Goal: Transaction & Acquisition: Download file/media

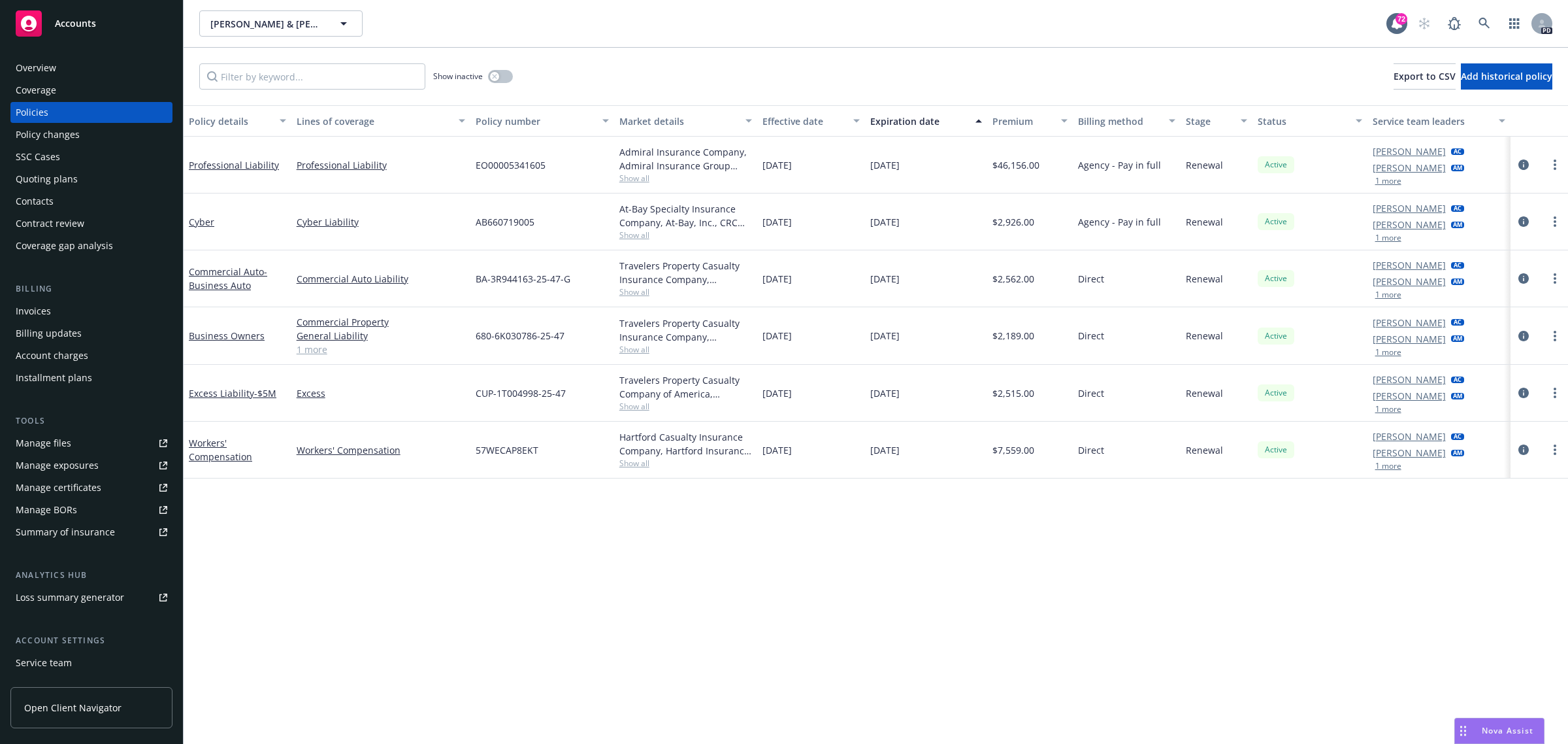
click at [89, 24] on span "Accounts" at bounding box center [75, 24] width 41 height 10
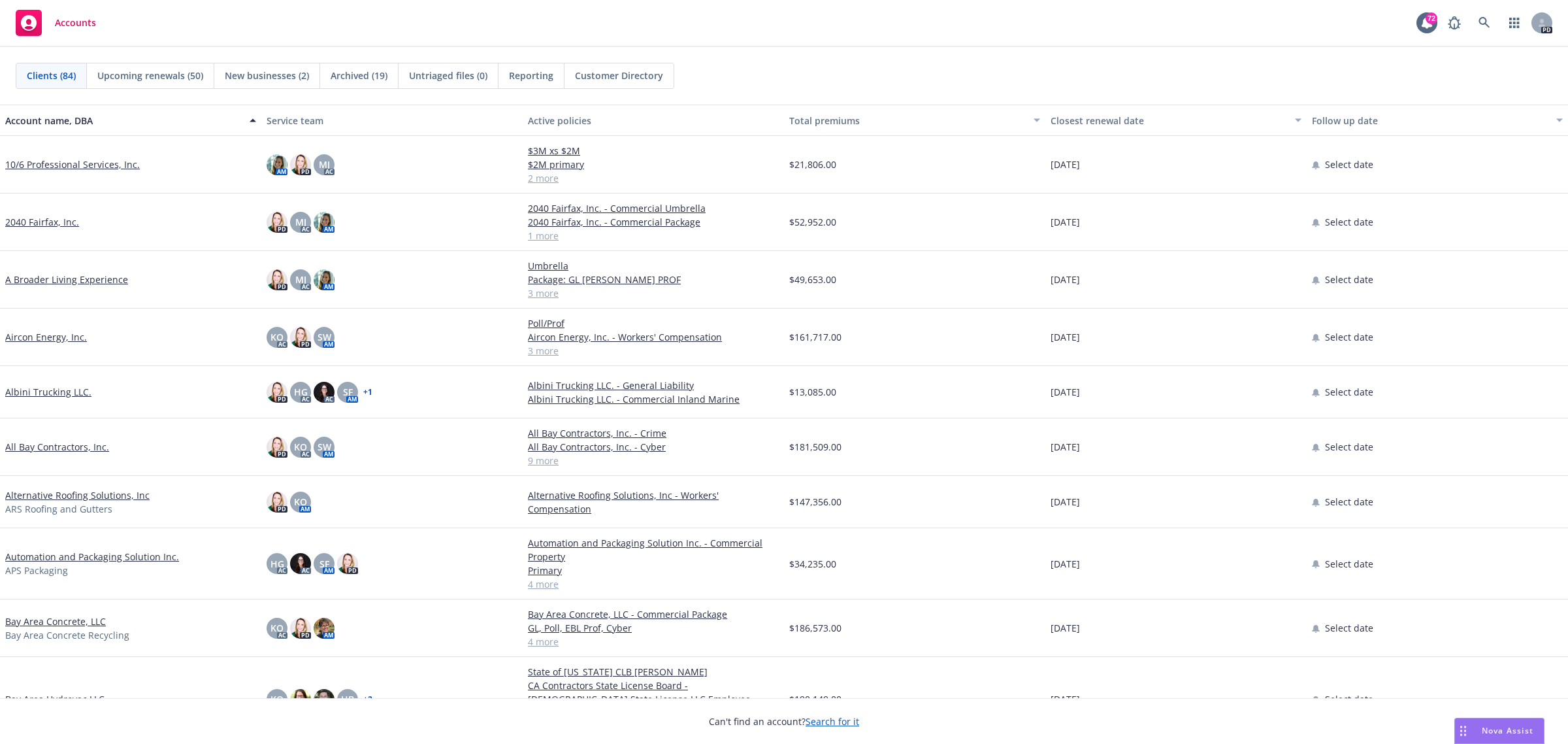
click at [27, 445] on link "All Bay Contractors, Inc." at bounding box center [57, 447] width 104 height 14
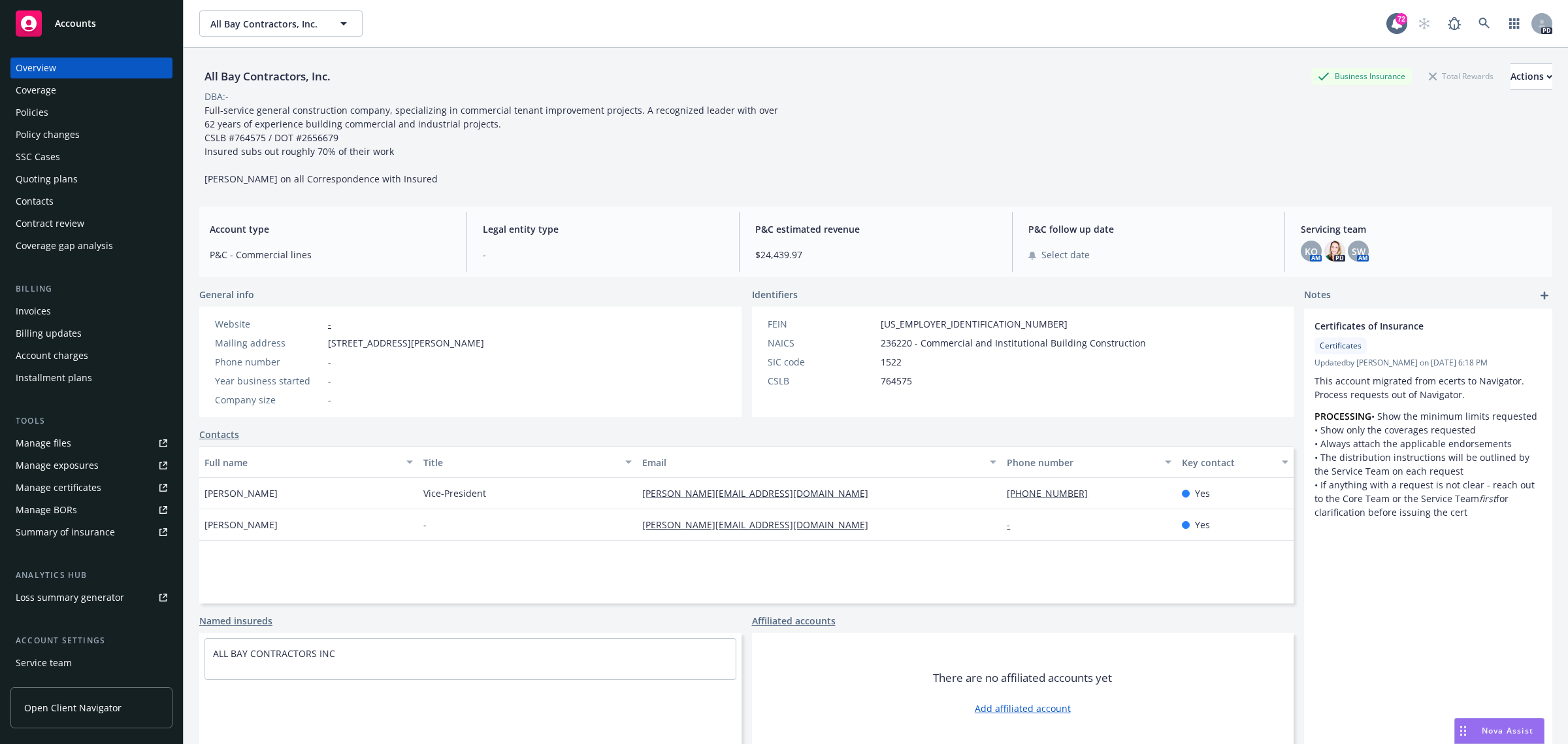
click at [31, 108] on div "Policies" at bounding box center [32, 112] width 32 height 21
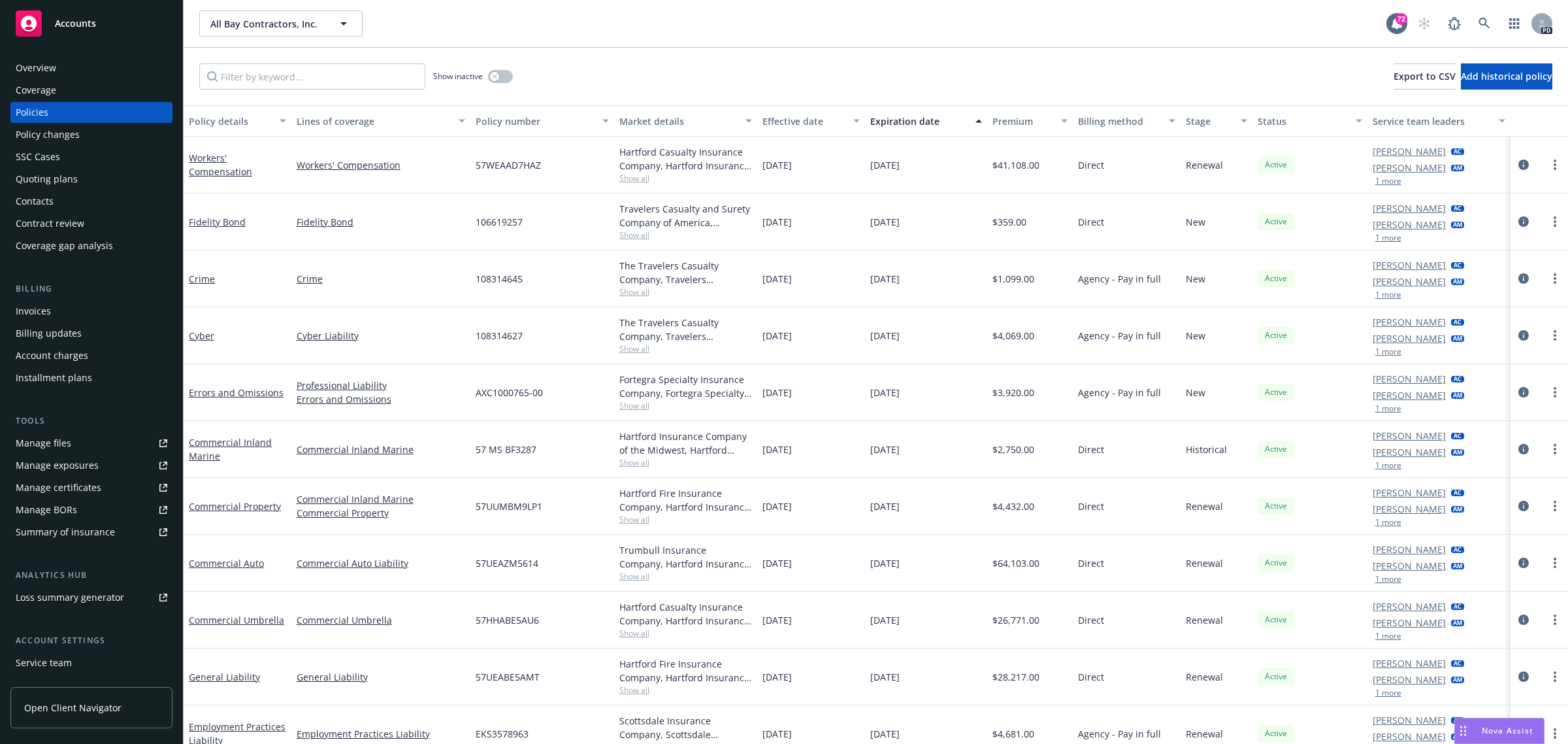
click at [76, 18] on span "Accounts" at bounding box center [75, 24] width 41 height 10
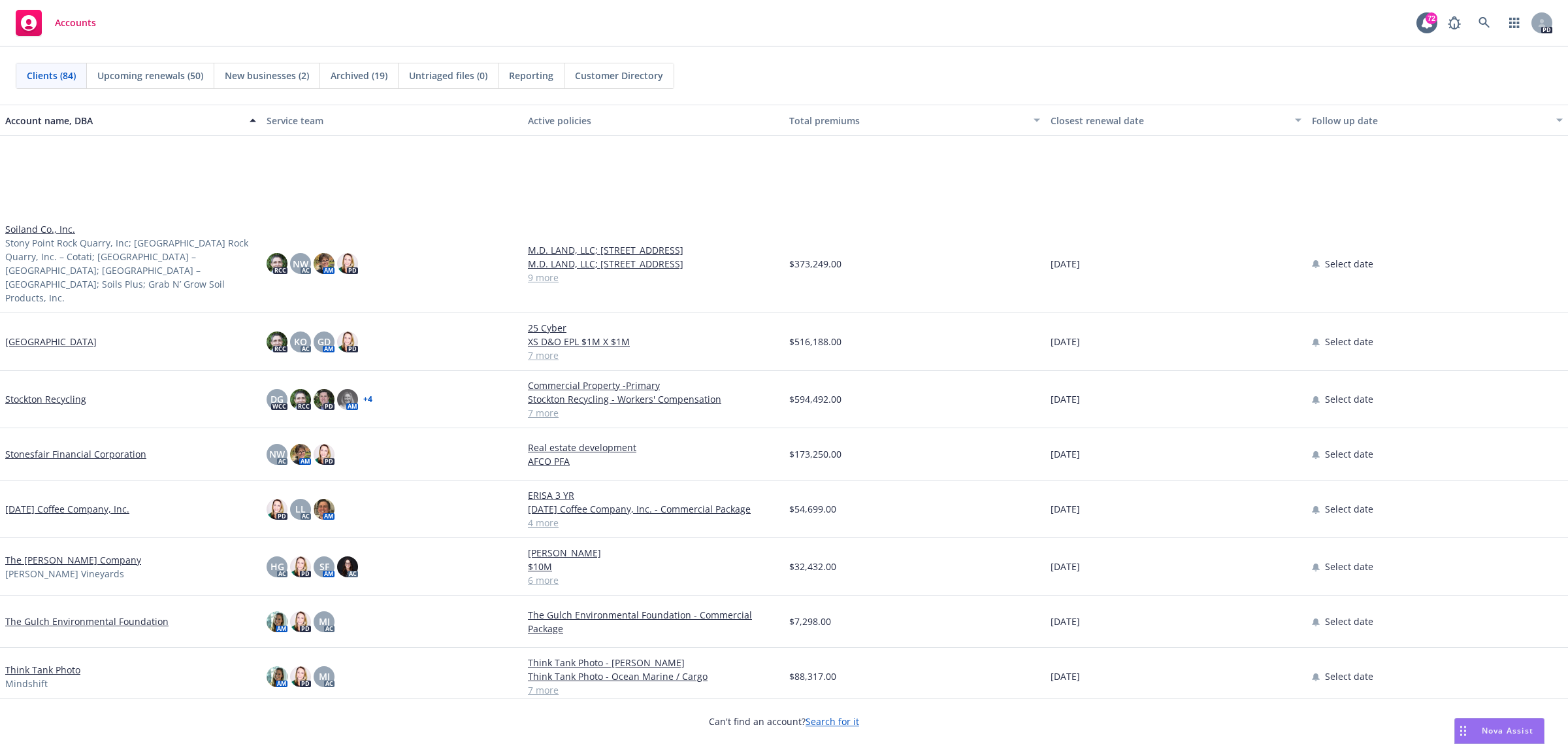
scroll to position [3676, 0]
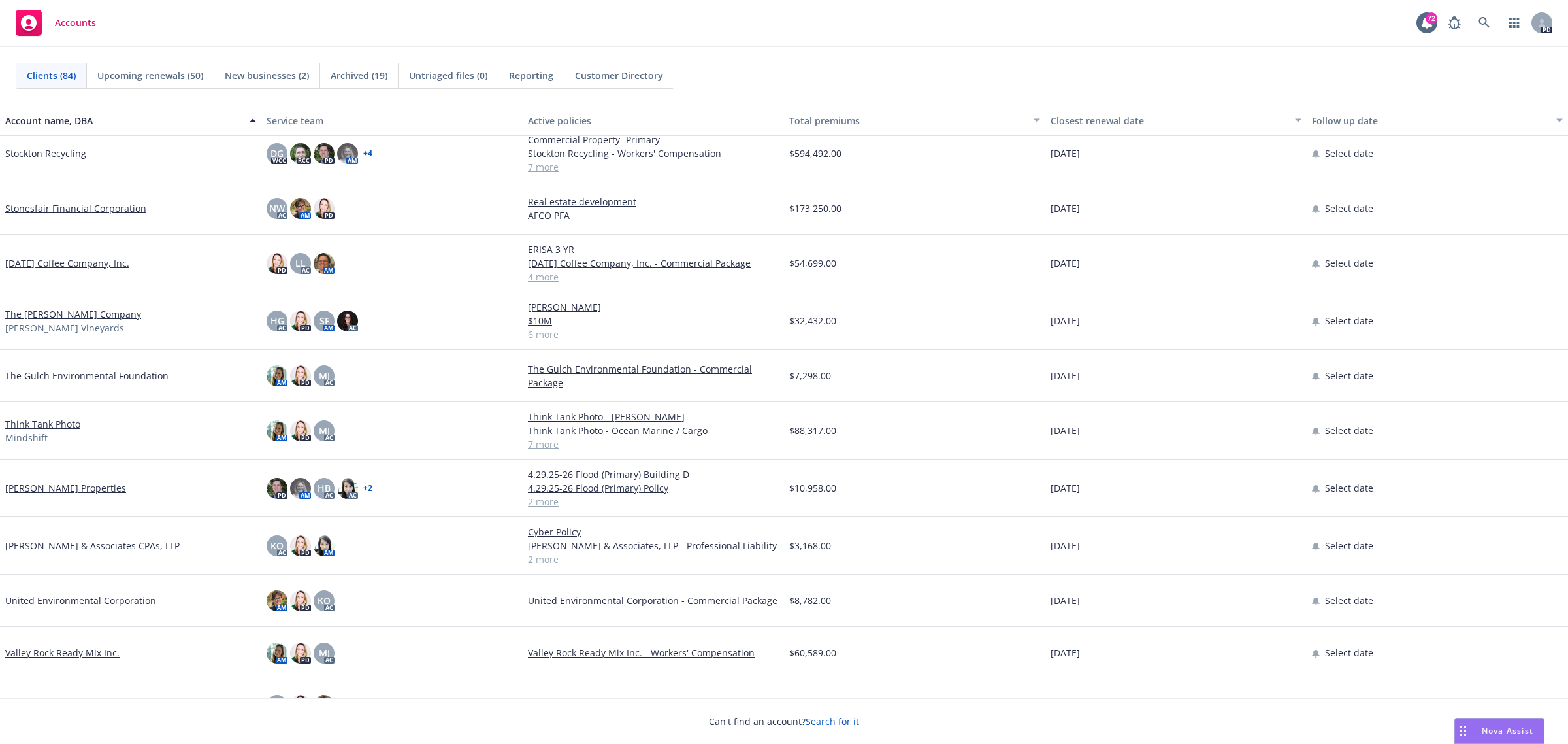
click at [39, 314] on link "The [PERSON_NAME] Company" at bounding box center [73, 314] width 136 height 14
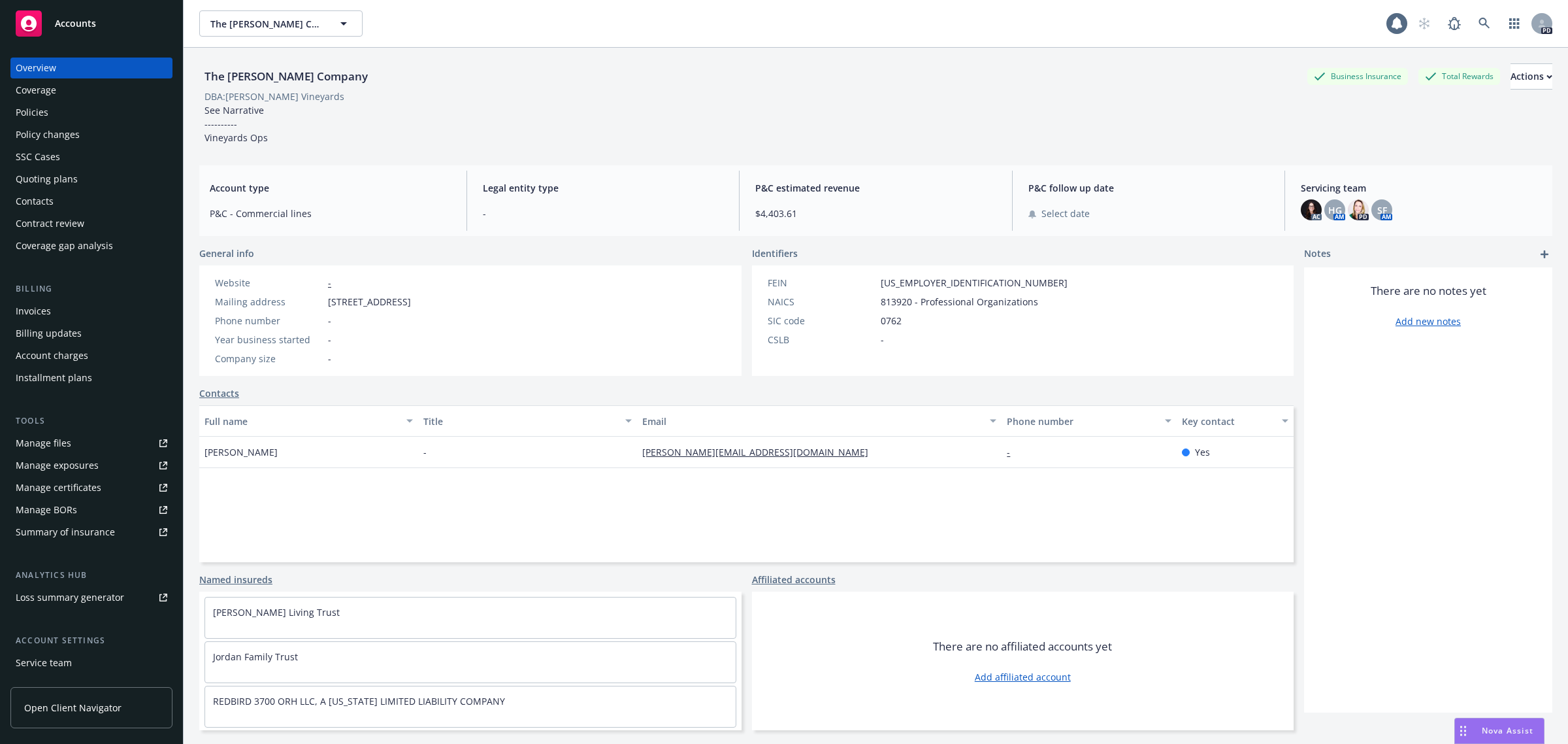
click at [44, 113] on div "Policies" at bounding box center [32, 112] width 32 height 21
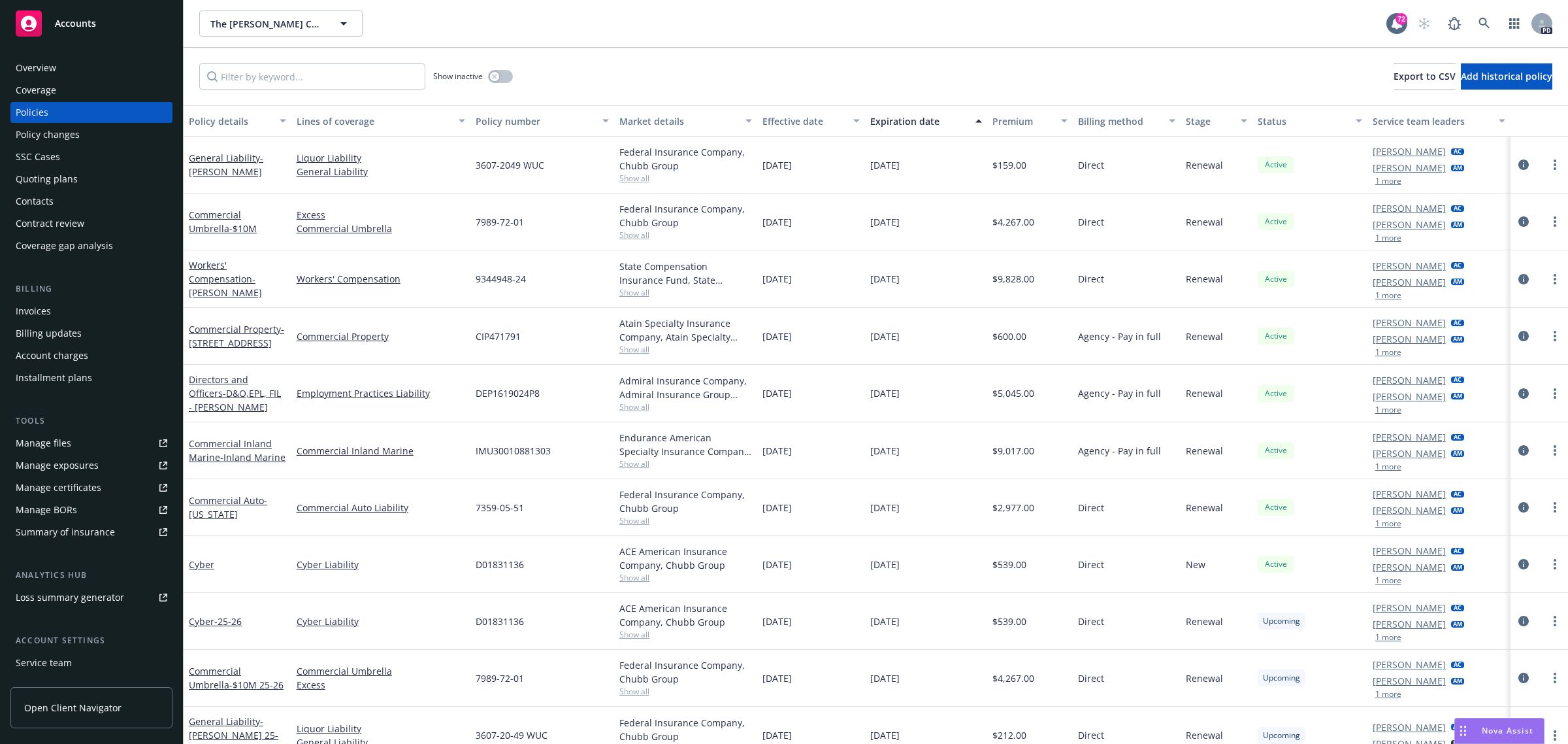
click at [75, 21] on span "Accounts" at bounding box center [75, 24] width 41 height 10
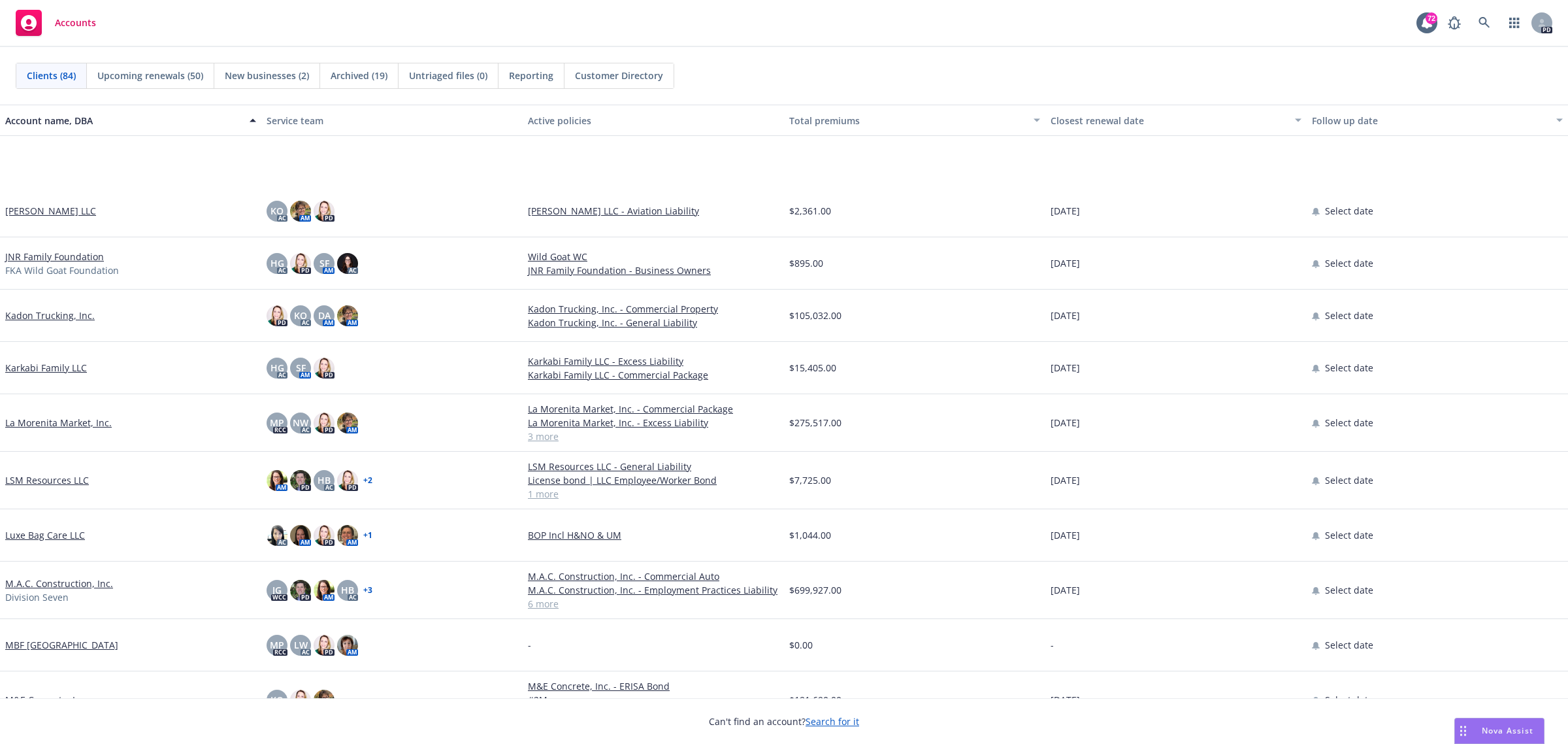
scroll to position [2369, 0]
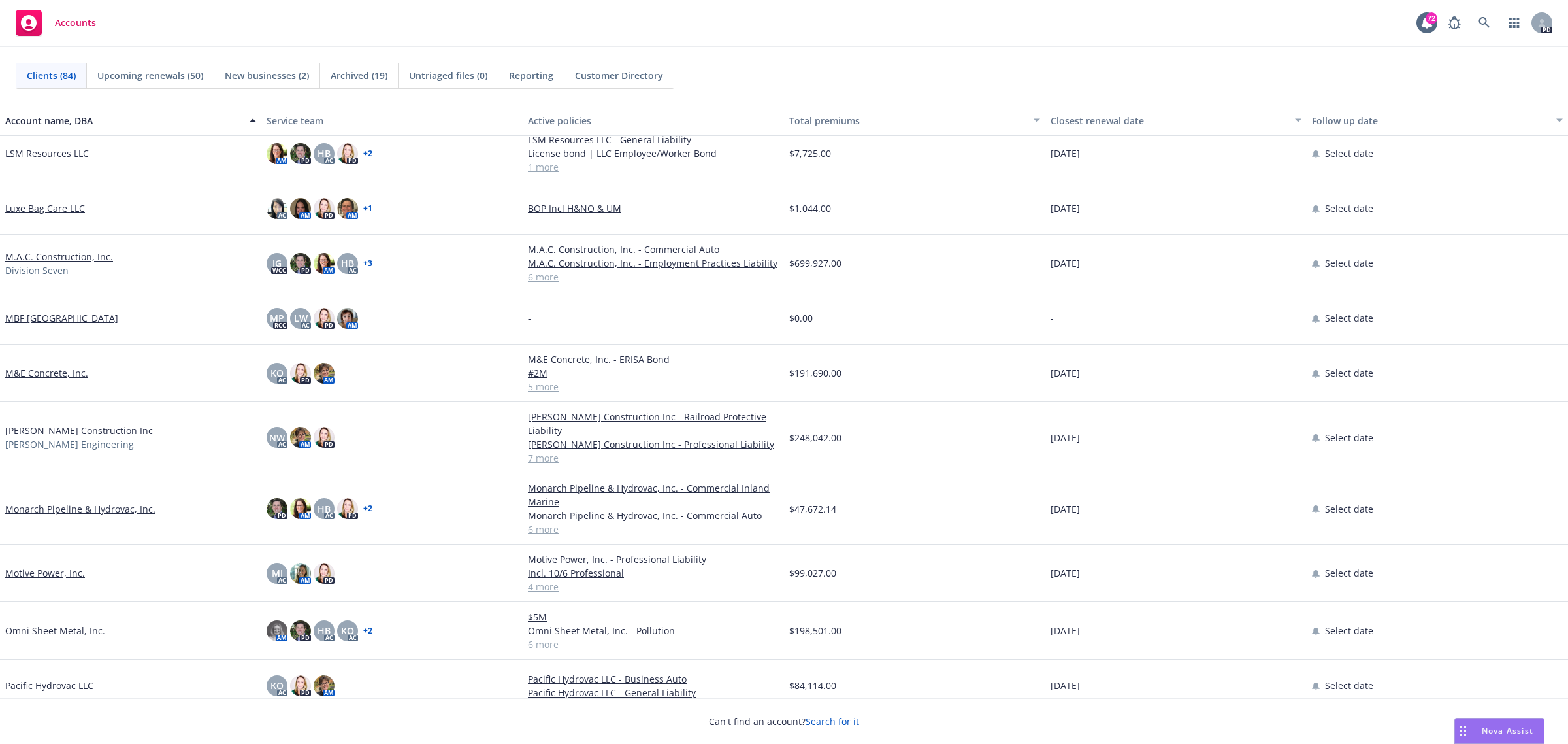
click at [51, 509] on link "Monarch Pipeline & Hydrovac, Inc." at bounding box center [80, 509] width 151 height 14
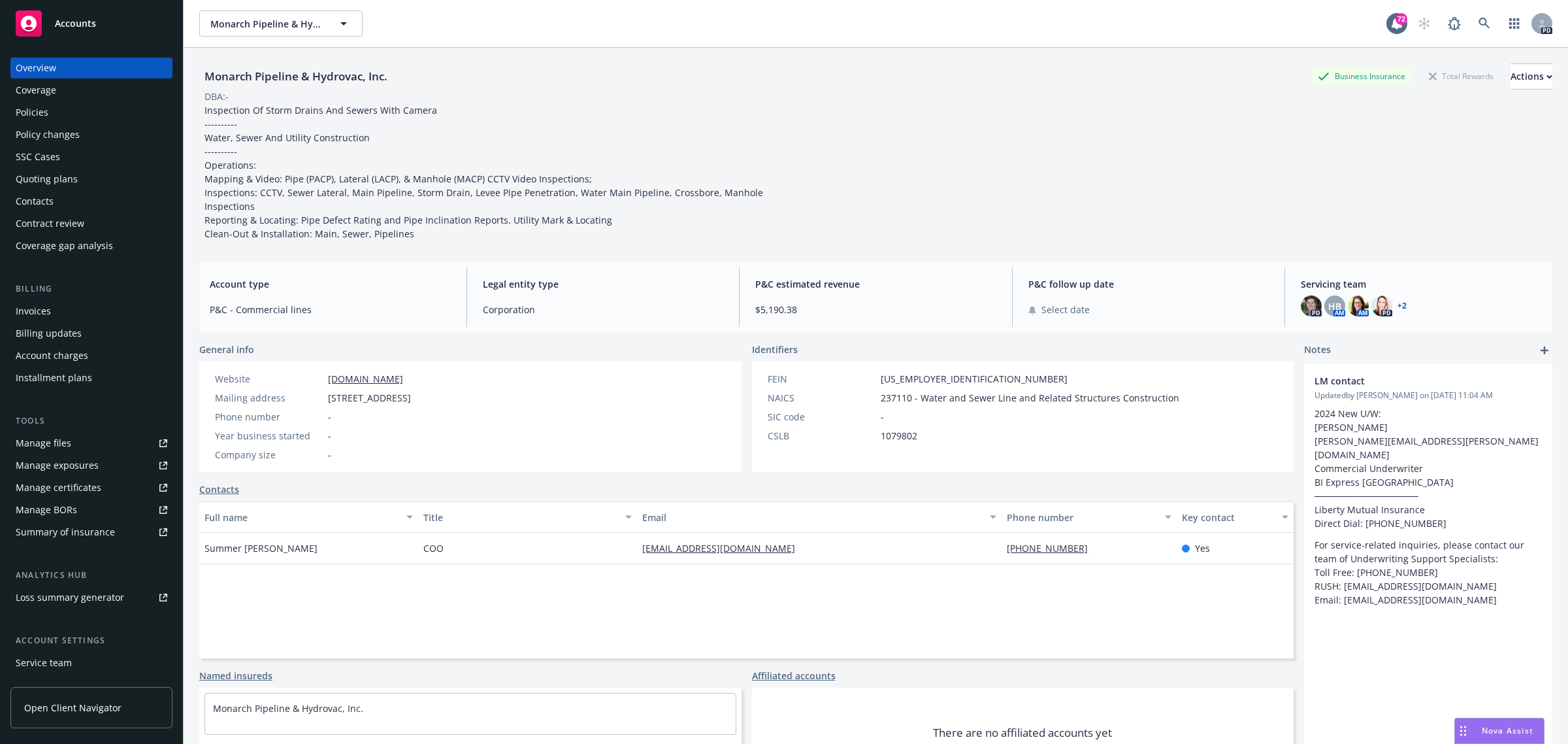
click at [30, 114] on div "Policies" at bounding box center [32, 112] width 32 height 21
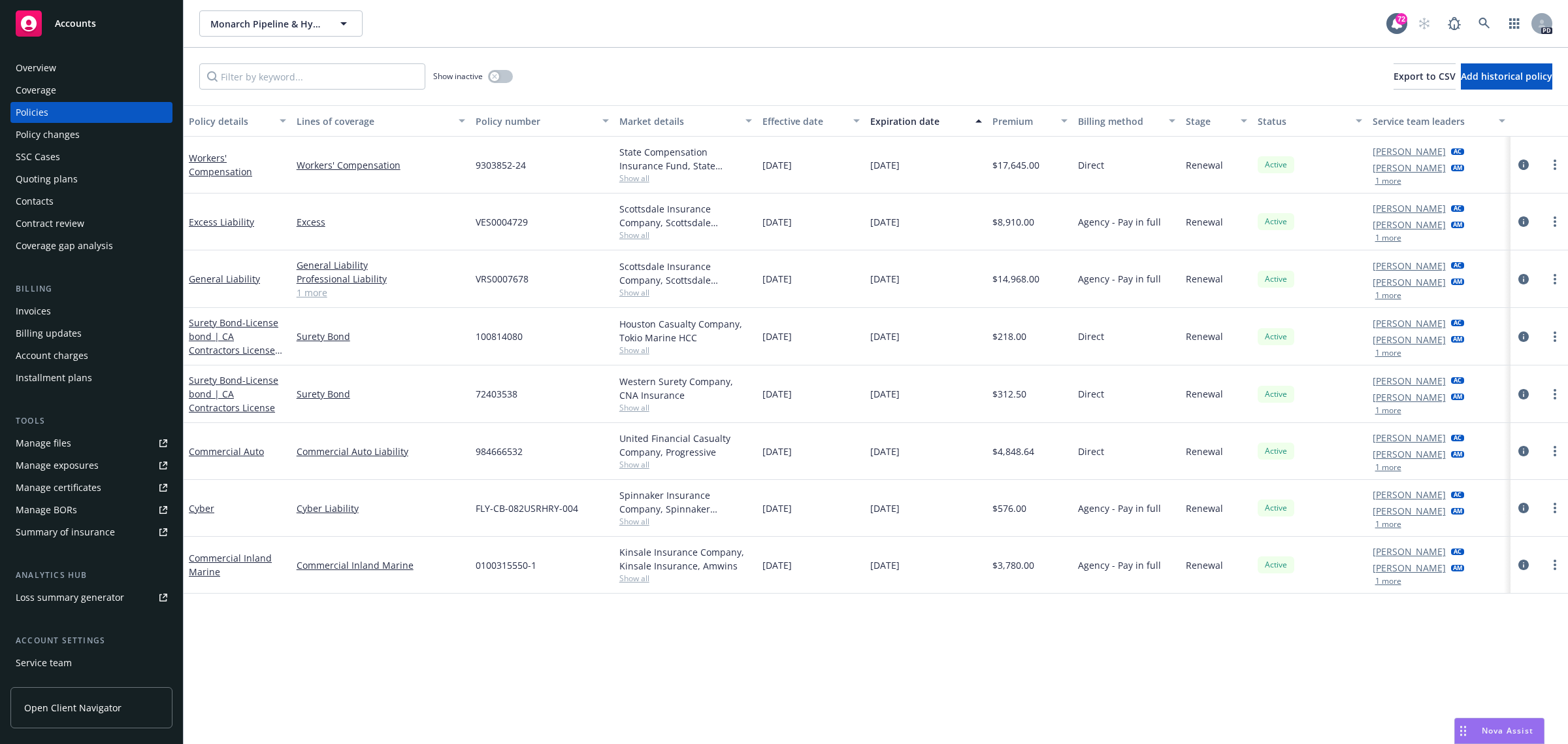
click at [61, 489] on div "Manage certificates" at bounding box center [58, 487] width 86 height 21
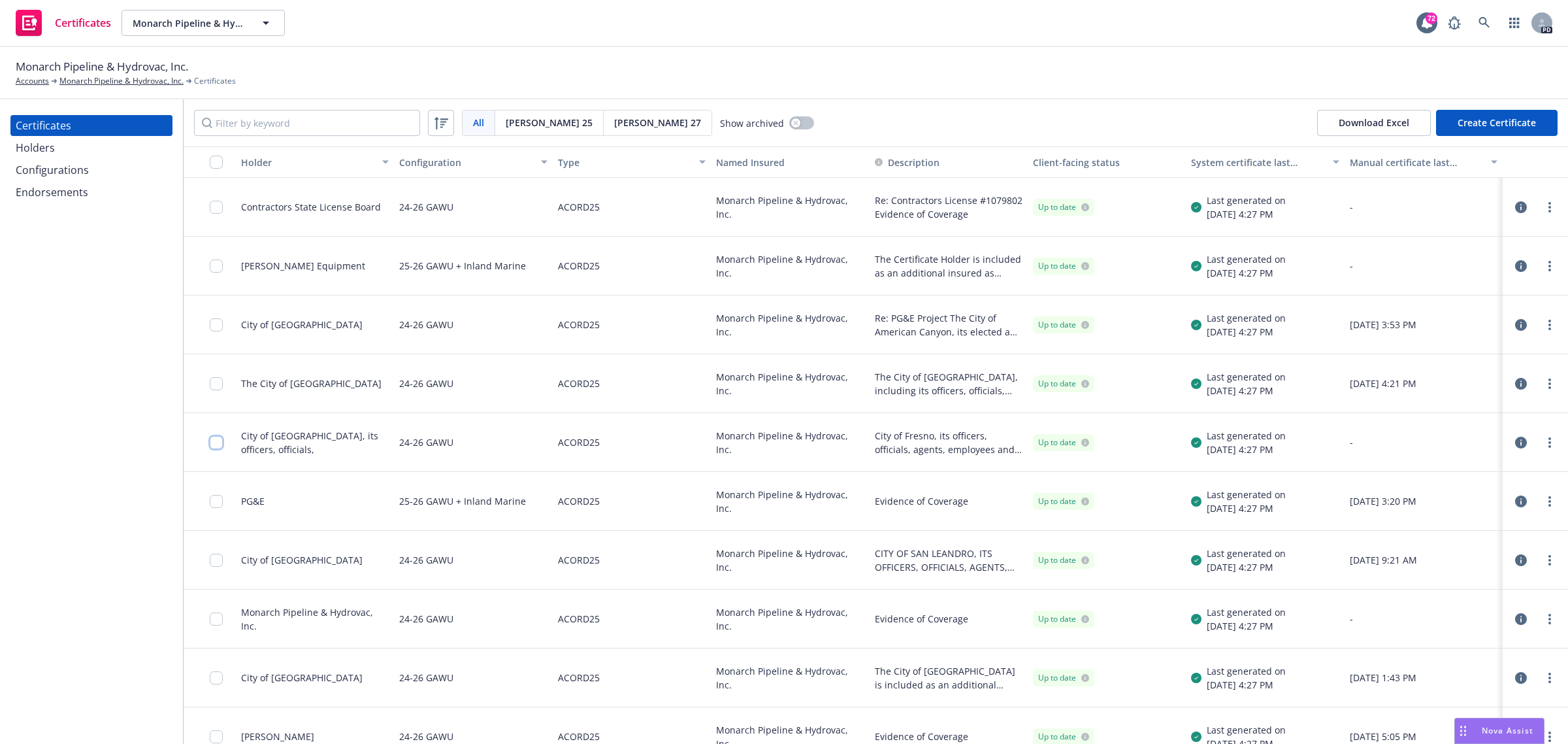
click at [214, 441] on input "checkbox" at bounding box center [216, 443] width 13 height 13
click at [660, 712] on div "Download certificate" at bounding box center [708, 714] width 99 height 25
click at [651, 677] on link "Download uneditable file" at bounding box center [640, 682] width 151 height 26
